Goal: Information Seeking & Learning: Learn about a topic

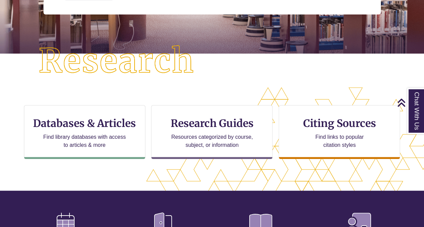
scroll to position [143, 0]
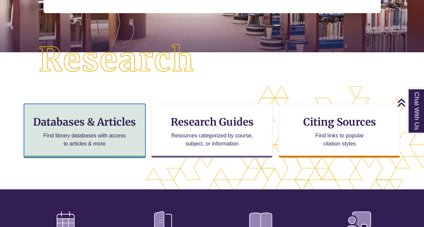
click at [121, 127] on h3 "Databases & Articles" at bounding box center [85, 122] width 110 height 13
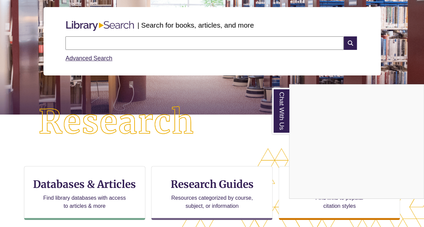
scroll to position [0, 0]
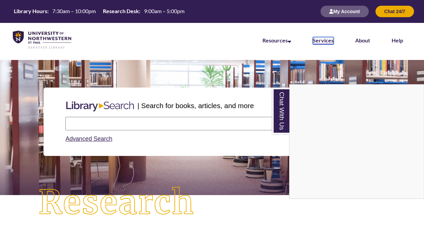
click at [330, 40] on link "Services" at bounding box center [323, 40] width 21 height 7
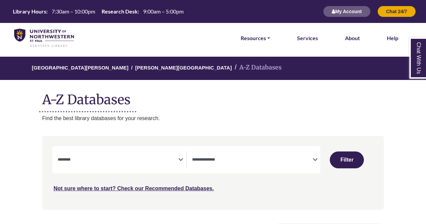
select select "Database Subject Filter"
select select "Database Types Filter"
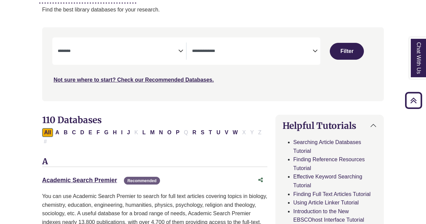
scroll to position [108, 0]
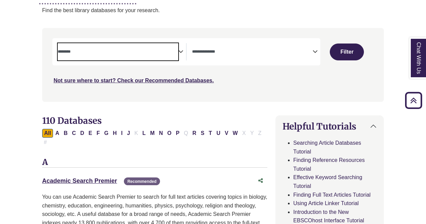
click at [115, 53] on textarea "Search" at bounding box center [118, 52] width 120 height 5
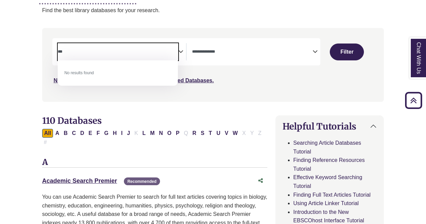
type textarea "***"
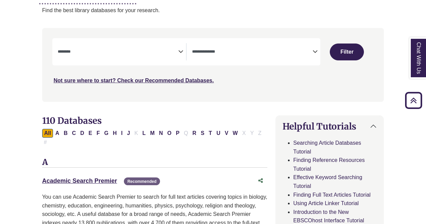
click at [145, 105] on div "**********" at bounding box center [213, 70] width 350 height 84
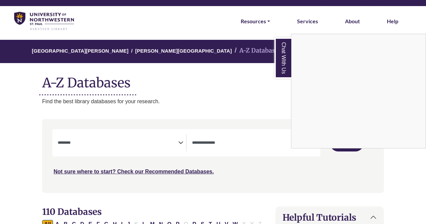
scroll to position [10, 0]
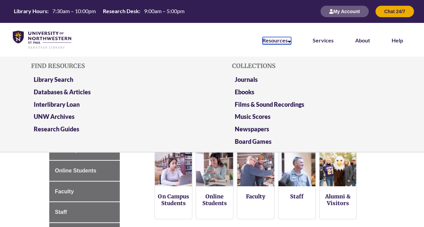
click at [291, 43] on icon at bounding box center [289, 40] width 3 height 5
click at [73, 93] on link "Databases & Articles" at bounding box center [62, 92] width 57 height 8
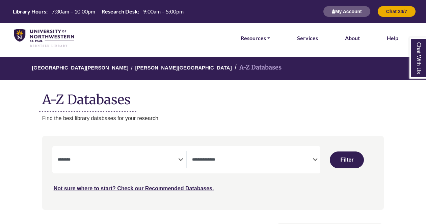
select select "Database Subject Filter"
select select "Database Types Filter"
select select "Database Subject Filter"
click at [162, 153] on span "Search filters" at bounding box center [118, 159] width 120 height 17
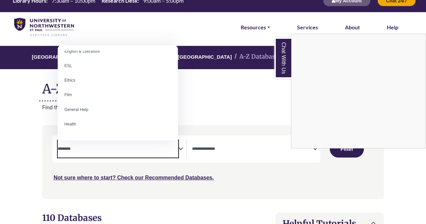
scroll to position [233, 0]
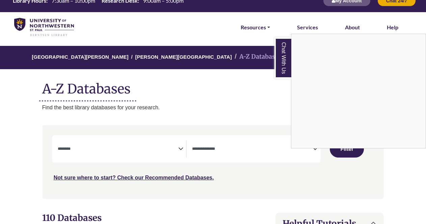
click at [229, 151] on div "Chat With Us" at bounding box center [213, 112] width 426 height 224
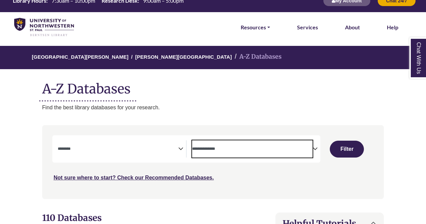
click at [253, 149] on textarea "Search" at bounding box center [252, 149] width 120 height 5
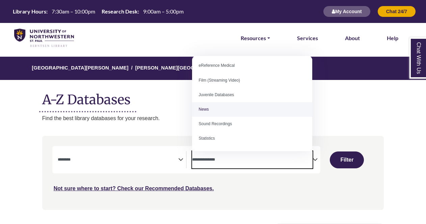
scroll to position [0, 0]
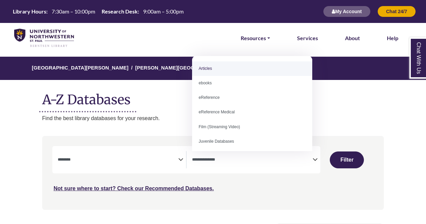
select select "*****"
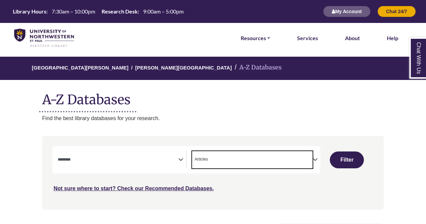
click at [152, 156] on span "Search filters" at bounding box center [118, 159] width 120 height 6
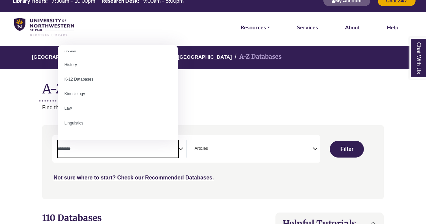
scroll to position [313, 0]
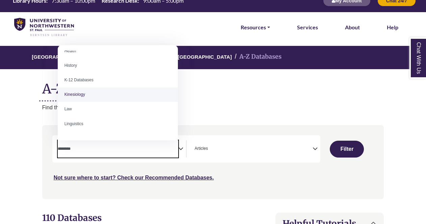
select select "*****"
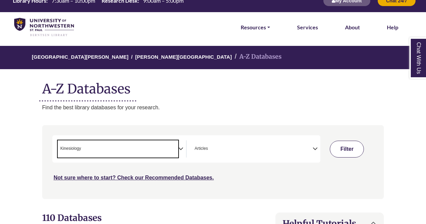
click at [350, 148] on button "Filter" at bounding box center [347, 149] width 34 height 17
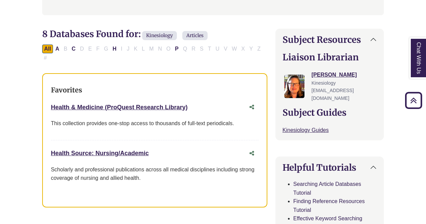
scroll to position [194, 0]
click at [134, 104] on link "Health & Medicine (ProQuest Research Library) This link opens in a new window" at bounding box center [119, 107] width 137 height 7
click at [152, 104] on link "Health & Medicine (ProQuest Research Library) This link opens in a new window" at bounding box center [119, 107] width 137 height 7
click at [142, 104] on link "Health & Medicine (ProQuest Research Library) This link opens in a new window" at bounding box center [119, 107] width 137 height 7
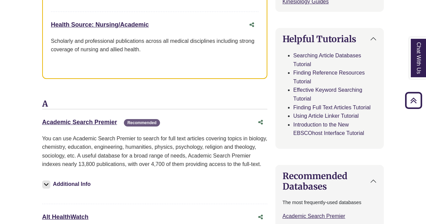
scroll to position [324, 0]
click at [127, 21] on link "Health Source: Nursing/Academic This link opens in a new window" at bounding box center [100, 24] width 98 height 7
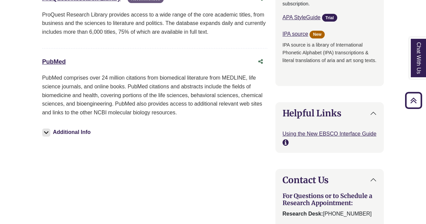
scroll to position [770, 0]
click at [59, 58] on link "PubMed This link opens in a new window" at bounding box center [54, 61] width 24 height 7
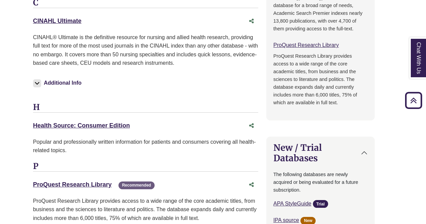
scroll to position [583, 9]
click at [86, 122] on link "Health Source: Consumer Edition This link opens in a new window" at bounding box center [81, 125] width 97 height 7
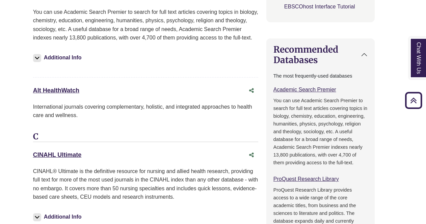
scroll to position [450, 9]
click at [63, 151] on link "CINAHL Ultimate This link opens in a new window" at bounding box center [57, 154] width 49 height 7
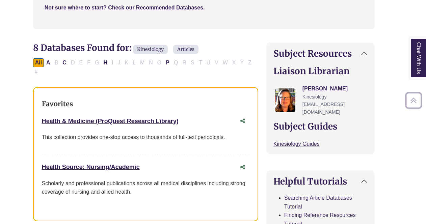
scroll to position [183, 9]
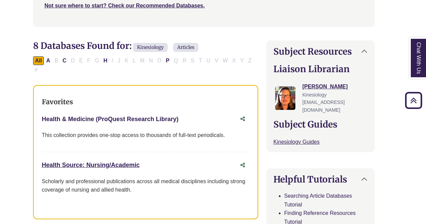
click at [152, 116] on link "Health & Medicine (ProQuest Research Library) This link opens in a new window" at bounding box center [110, 119] width 137 height 7
click at [118, 162] on link "Health Source: Nursing/Academic This link opens in a new window" at bounding box center [91, 165] width 98 height 7
click at [117, 162] on link "Health Source: Nursing/Academic This link opens in a new window" at bounding box center [91, 165] width 98 height 7
click at [133, 116] on link "Health & Medicine (ProQuest Research Library) This link opens in a new window" at bounding box center [110, 119] width 137 height 7
